Goal: Task Accomplishment & Management: Manage account settings

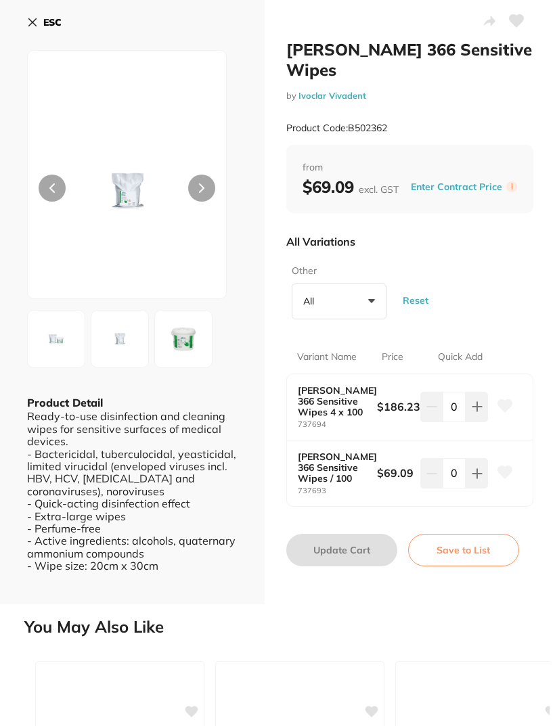
click at [344, 468] on b "[PERSON_NAME] 366 Sensitive Wipes / 100" at bounding box center [333, 467] width 71 height 32
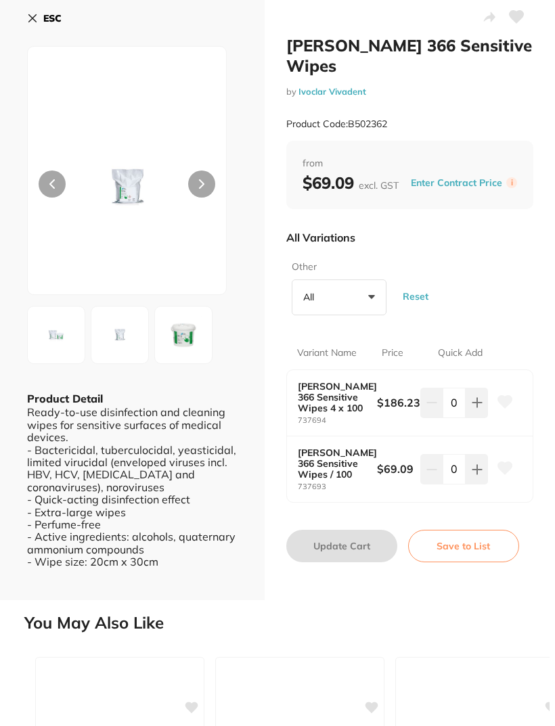
click at [338, 390] on b "[PERSON_NAME] 366 Sensitive Wipes 4 x 100" at bounding box center [333, 397] width 71 height 32
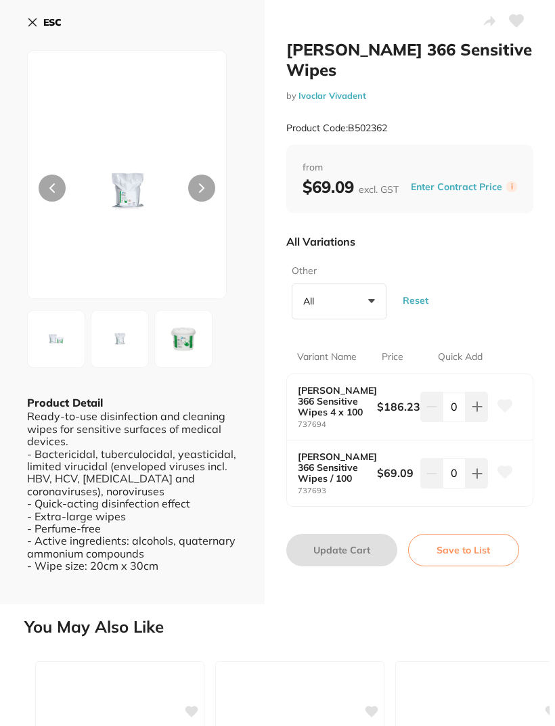
click at [227, 182] on div at bounding box center [127, 174] width 200 height 249
click at [214, 194] on button at bounding box center [201, 188] width 27 height 27
click at [51, 187] on icon at bounding box center [52, 188] width 4 height 8
click at [32, 22] on icon at bounding box center [32, 22] width 7 height 7
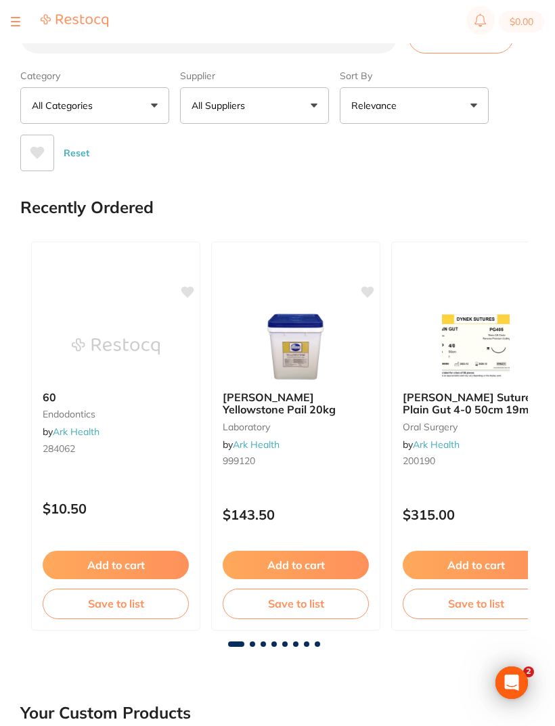
click at [20, 36] on section "$0.00" at bounding box center [277, 21] width 555 height 43
click at [14, 22] on button at bounding box center [15, 21] width 9 height 1
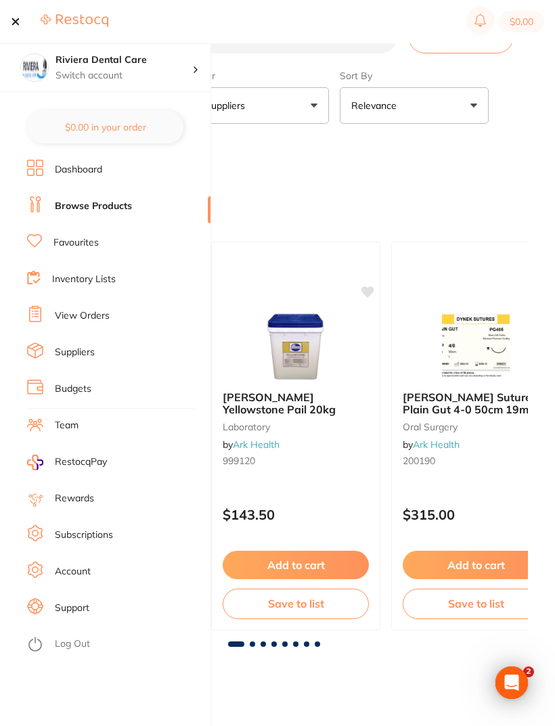
click at [87, 311] on link "View Orders" at bounding box center [82, 316] width 55 height 14
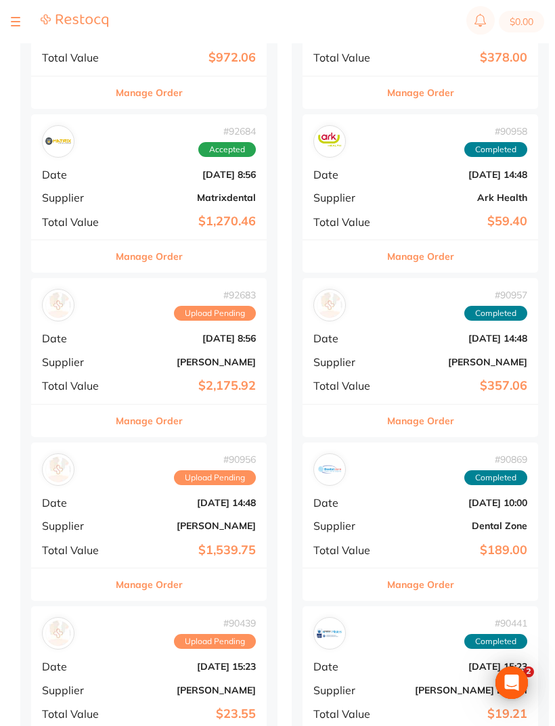
click at [129, 511] on div "# 90956 Upload Pending Date [DATE] 14:48 Supplier [PERSON_NAME] Total Value $1,…" at bounding box center [148, 504] width 235 height 125
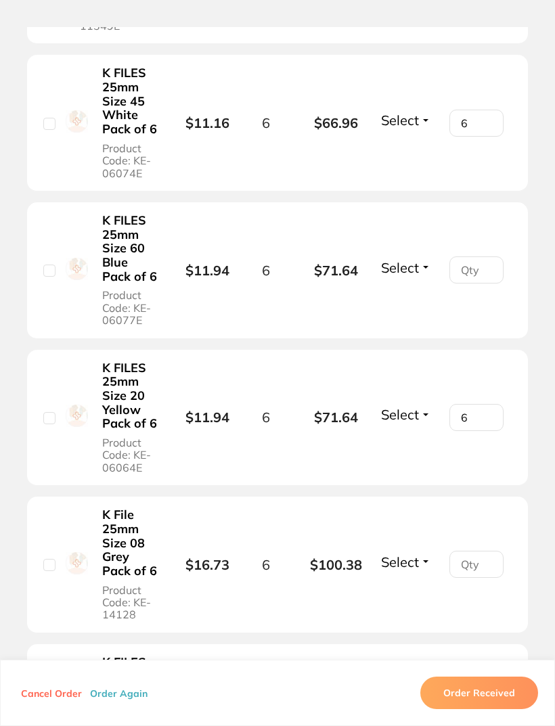
scroll to position [782, 0]
click at [474, 577] on input "number" at bounding box center [476, 563] width 54 height 27
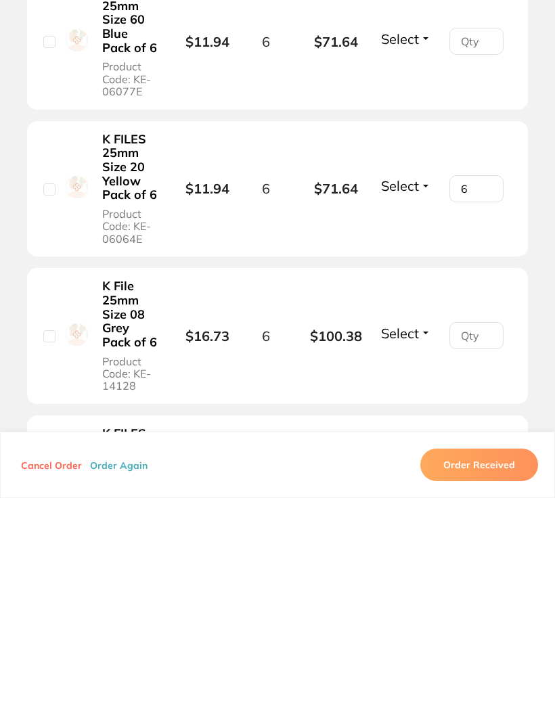
type input "5"
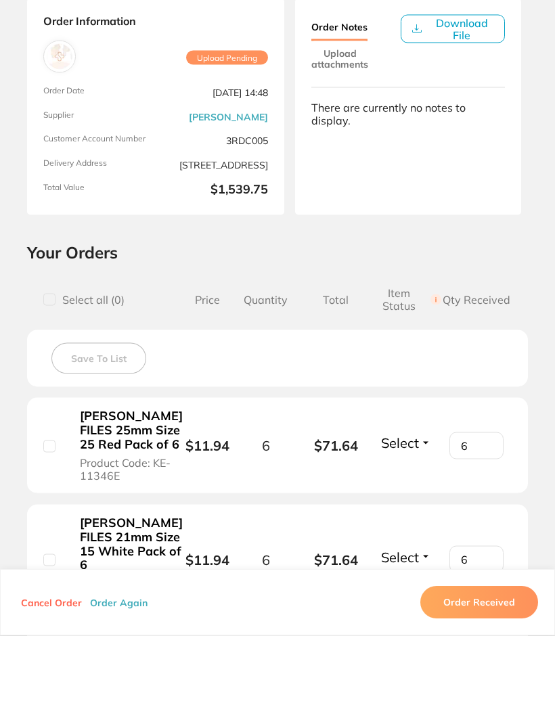
scroll to position [738, 0]
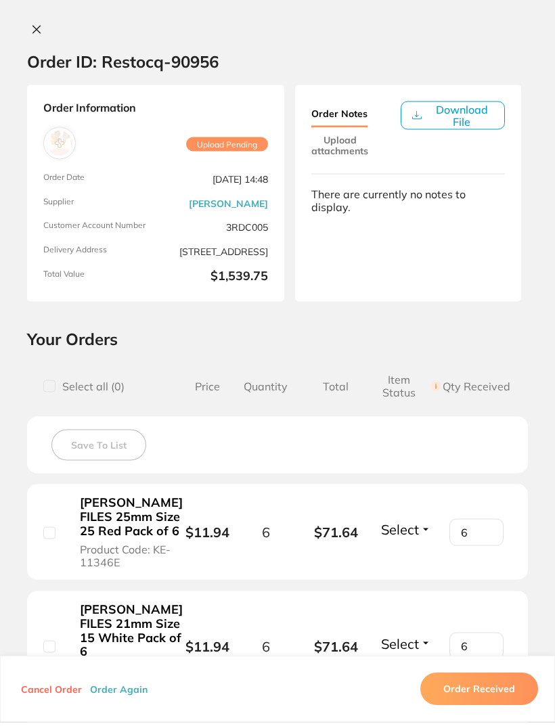
click at [36, 30] on icon at bounding box center [36, 33] width 7 height 7
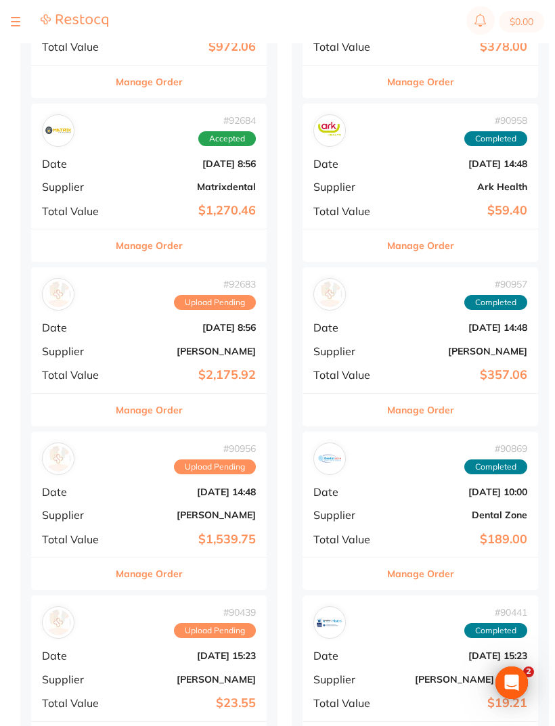
click at [19, 22] on button at bounding box center [15, 21] width 9 height 1
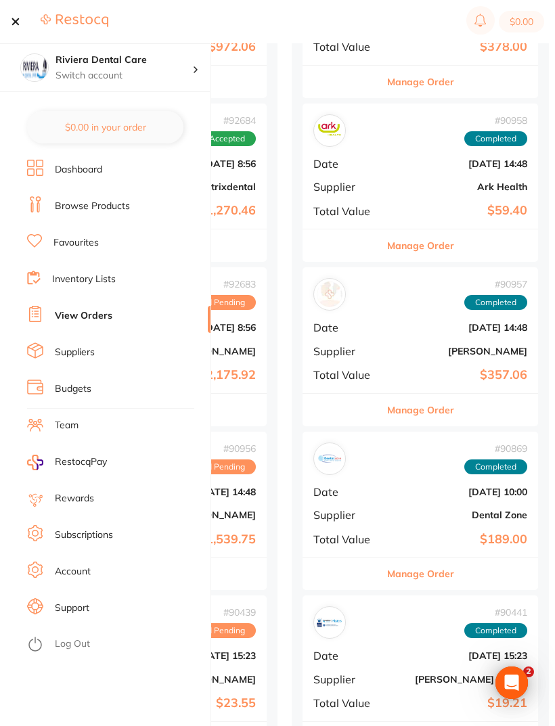
click at [91, 202] on link "Browse Products" at bounding box center [92, 207] width 75 height 14
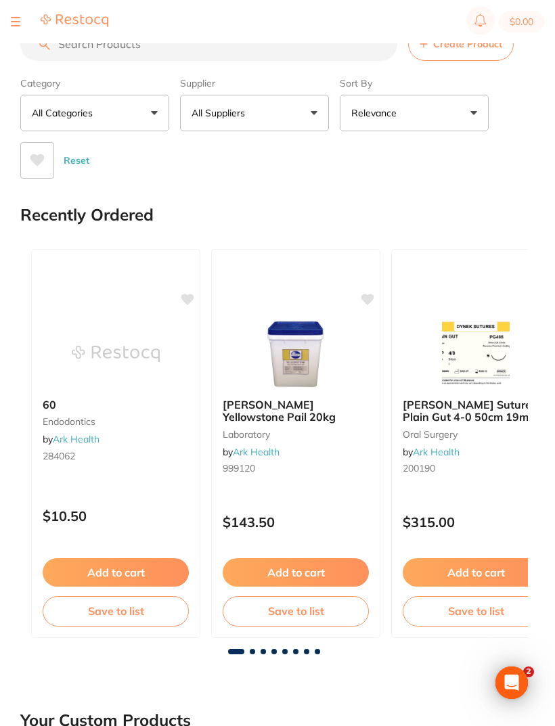
click at [68, 45] on input "search" at bounding box center [208, 44] width 377 height 34
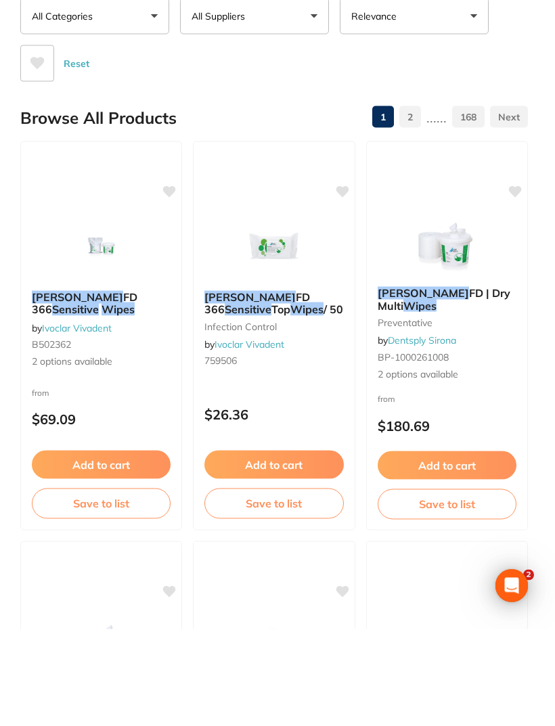
type input "[PERSON_NAME] sensitive wipes refill"
click at [106, 309] on img at bounding box center [102, 343] width 88 height 68
